Goal: Task Accomplishment & Management: Use online tool/utility

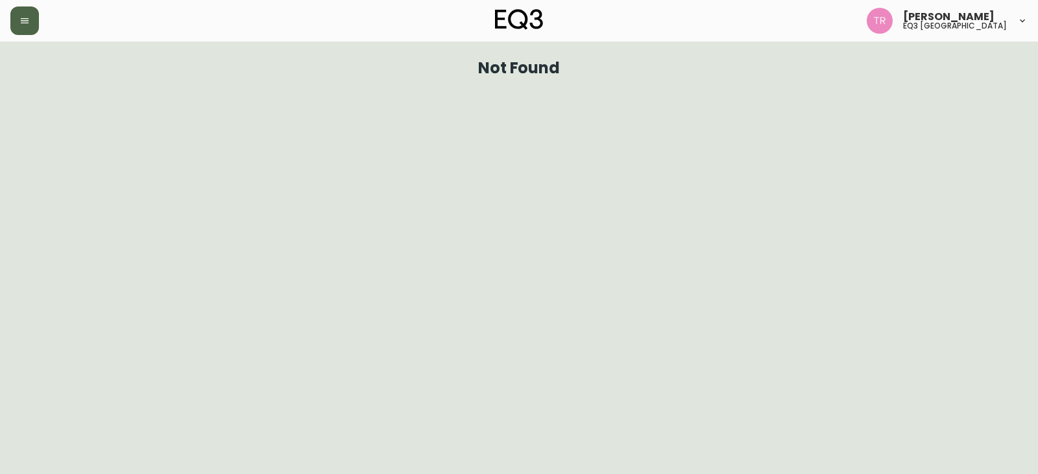
click at [27, 26] on button "button" at bounding box center [24, 20] width 29 height 29
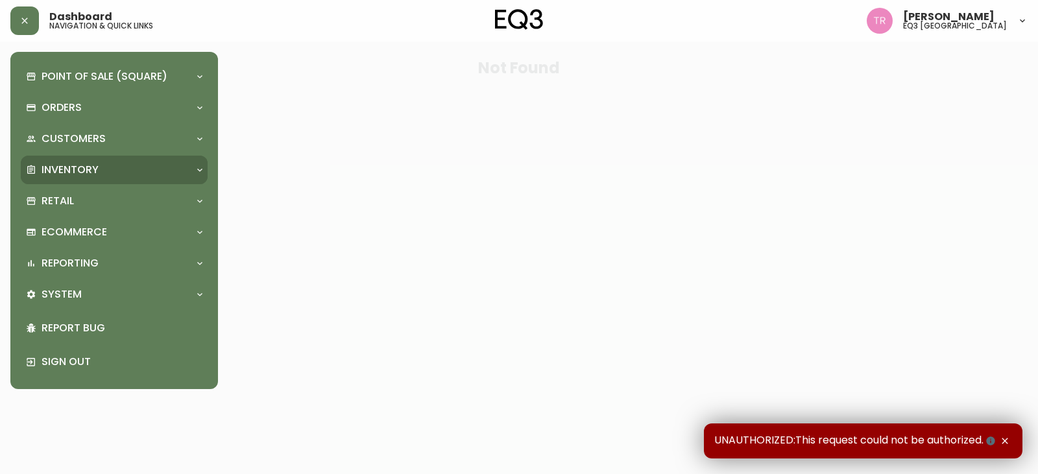
click at [59, 167] on p "Inventory" at bounding box center [70, 170] width 57 height 14
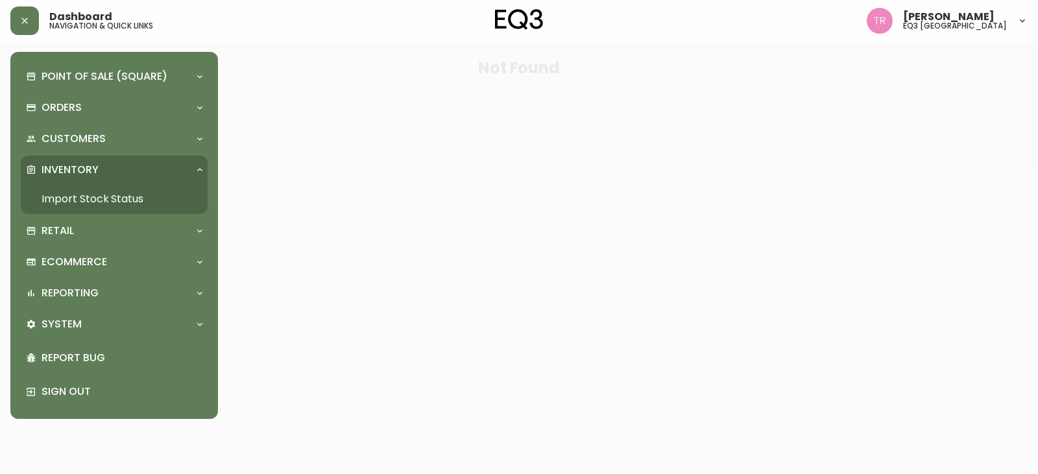
click at [65, 194] on link "Import Stock Status" at bounding box center [114, 199] width 187 height 30
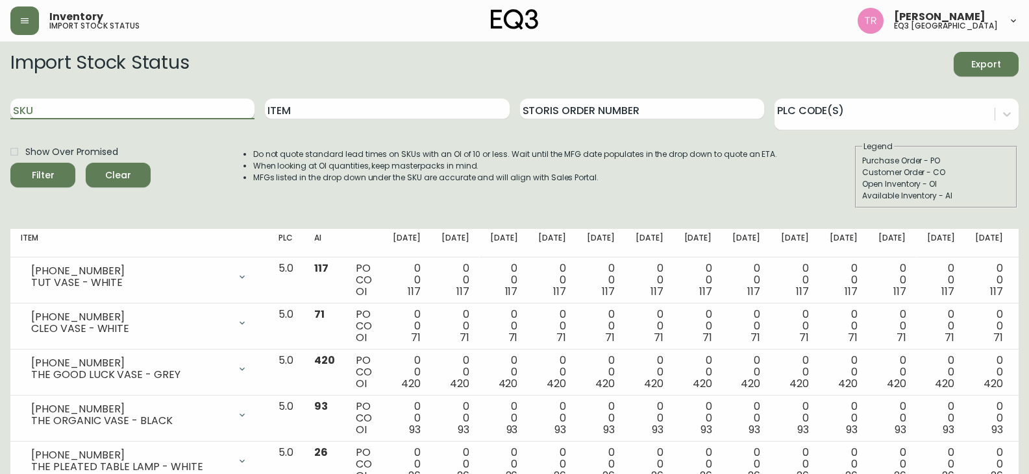
click at [79, 107] on input "SKU" at bounding box center [132, 109] width 244 height 21
paste input "[PHONE_NUMBER]"
click at [10, 163] on button "Filter" at bounding box center [42, 175] width 65 height 25
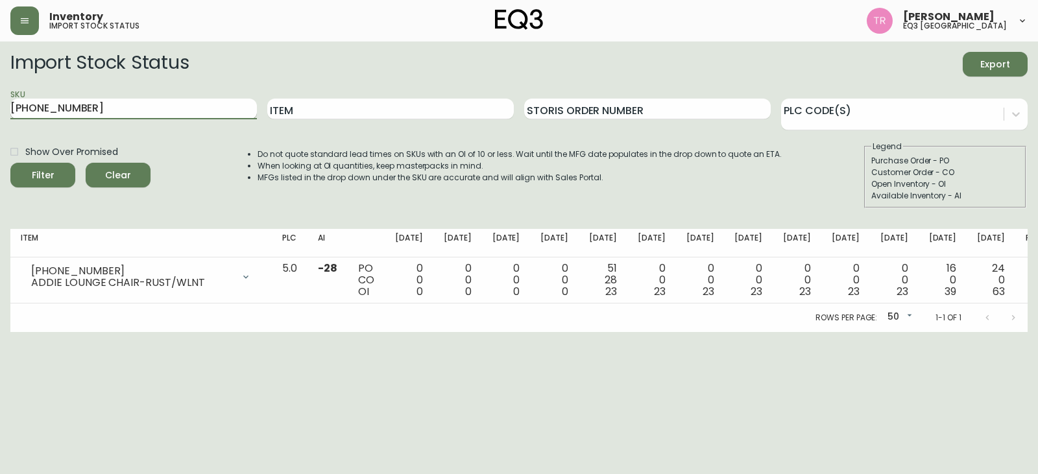
click at [200, 102] on input "[PHONE_NUMBER]" at bounding box center [133, 109] width 247 height 21
type input "3"
type input "[PHONE_NUMBER]"
click at [10, 163] on button "Filter" at bounding box center [42, 175] width 65 height 25
